Goal: Navigation & Orientation: Find specific page/section

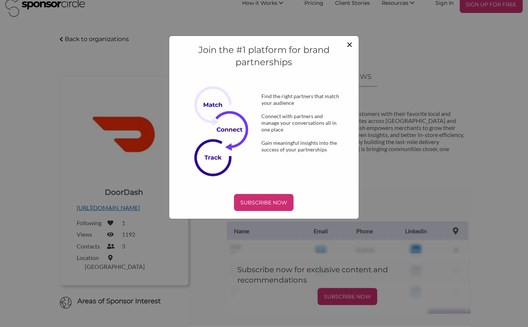
click at [350, 41] on span "×" at bounding box center [350, 44] width 6 height 13
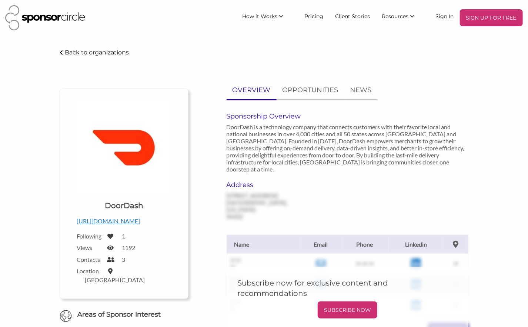
click at [96, 53] on p "Back to organizations" at bounding box center [97, 52] width 64 height 7
